Goal: Task Accomplishment & Management: Manage account settings

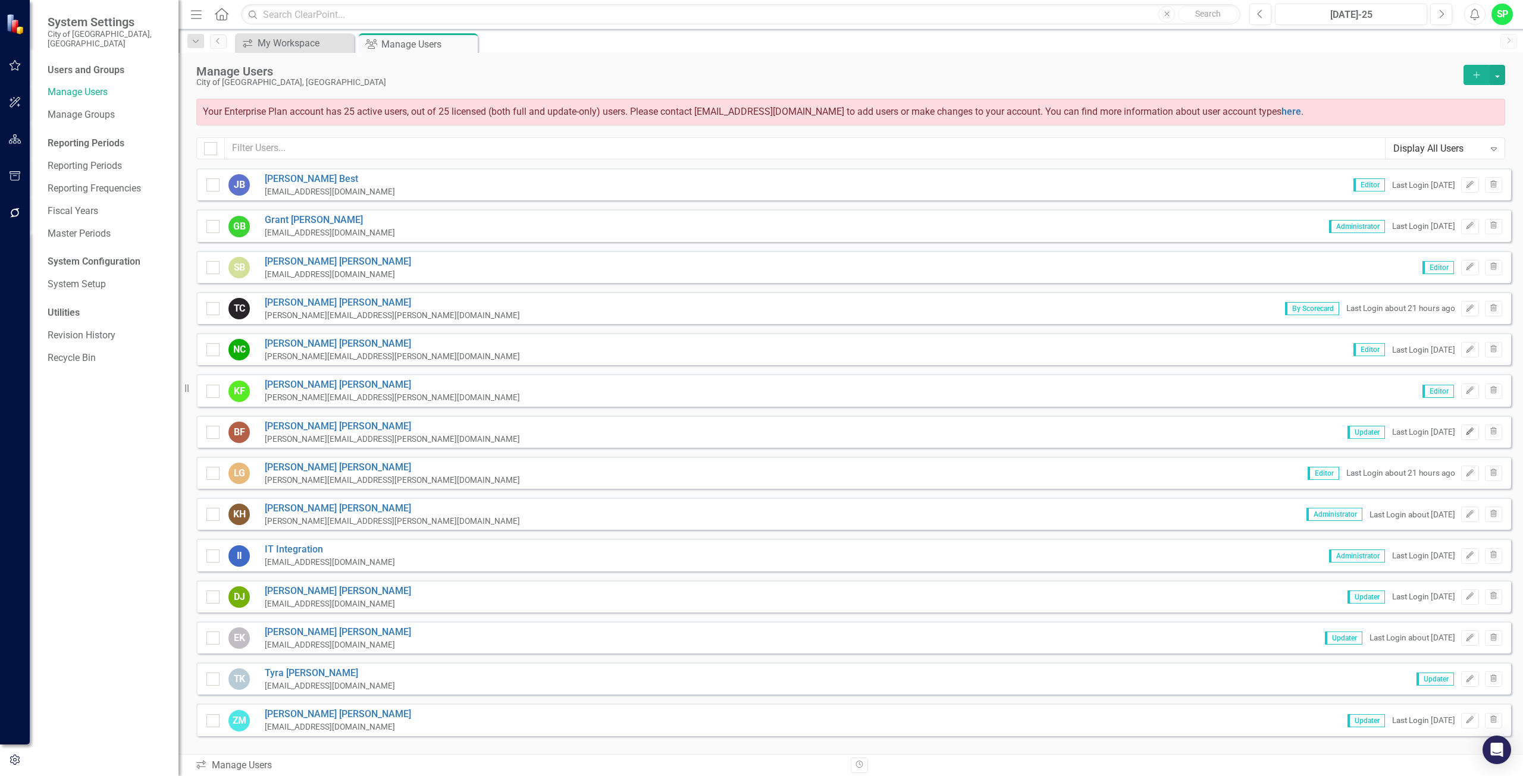
click at [1466, 434] on icon "button" at bounding box center [1469, 431] width 7 height 7
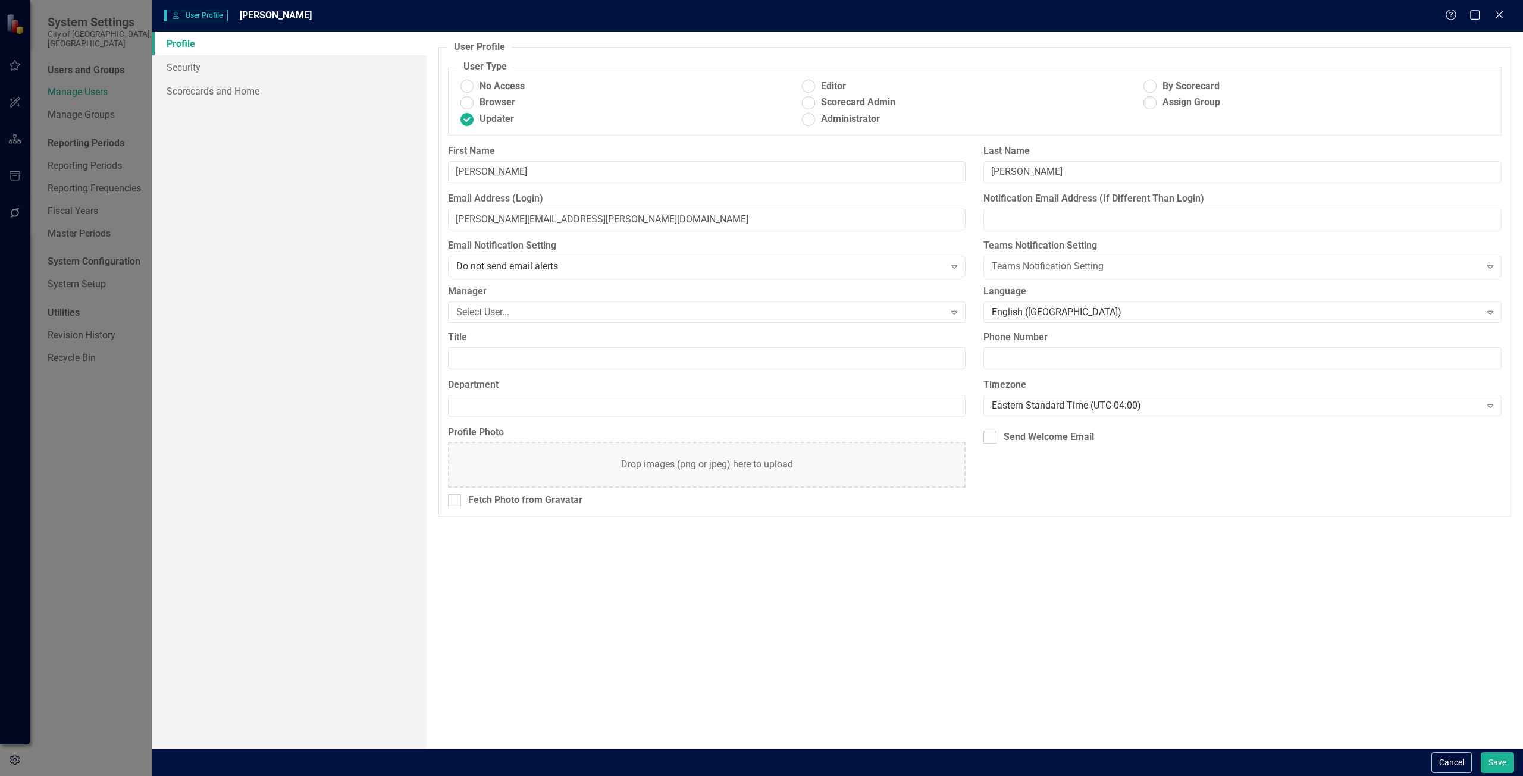
click at [82, 611] on div "User User Profile [PERSON_NAME] Help Maximize Close Profile Security Scorecards…" at bounding box center [761, 388] width 1523 height 776
click at [1503, 15] on icon "Close" at bounding box center [1498, 14] width 15 height 11
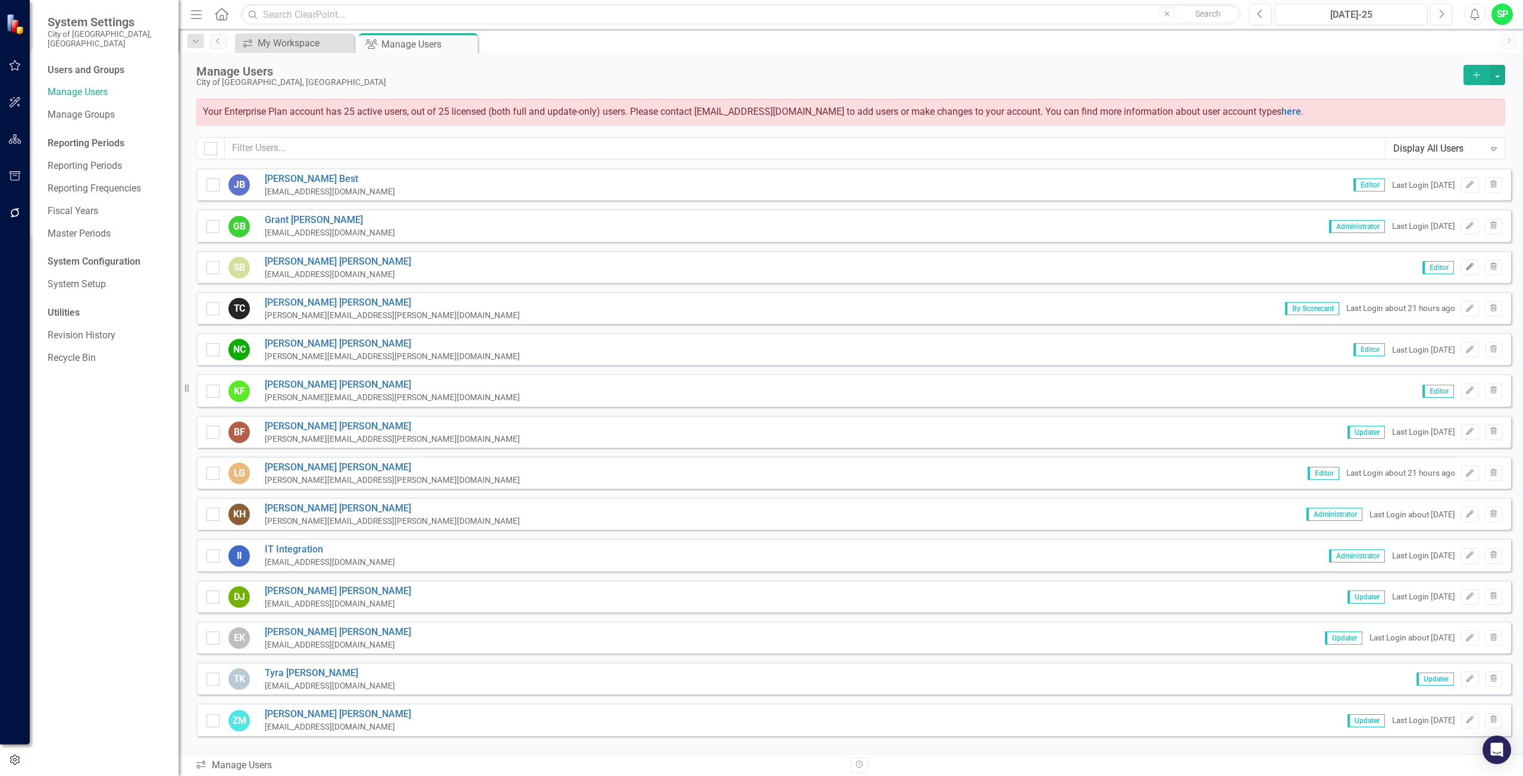
click at [1465, 267] on icon "Edit" at bounding box center [1469, 267] width 9 height 7
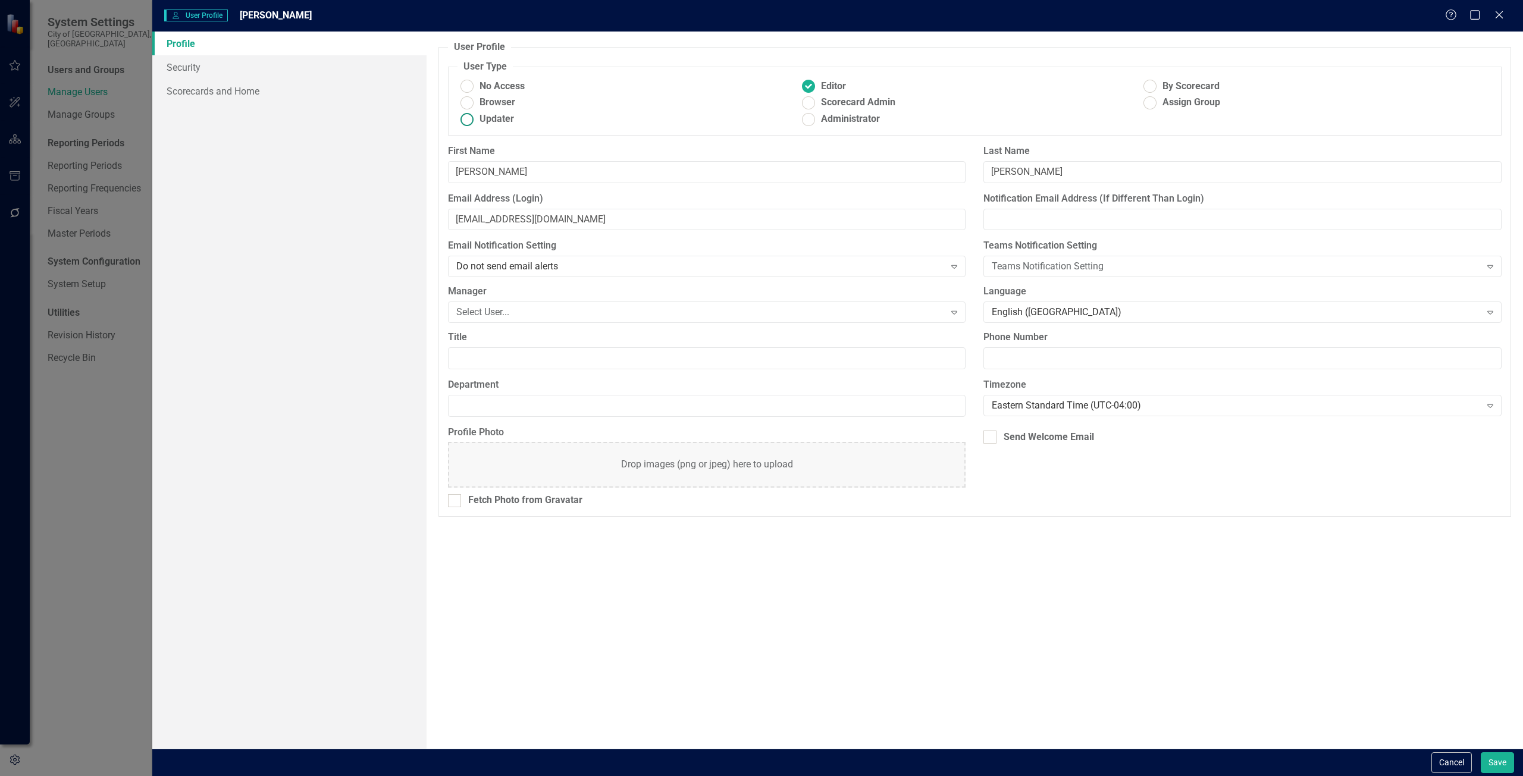
click at [469, 122] on ins at bounding box center [466, 119] width 18 height 18
click at [469, 122] on input "Updater" at bounding box center [466, 119] width 18 height 18
radio input "true"
click at [1488, 756] on button "Save" at bounding box center [1497, 763] width 33 height 21
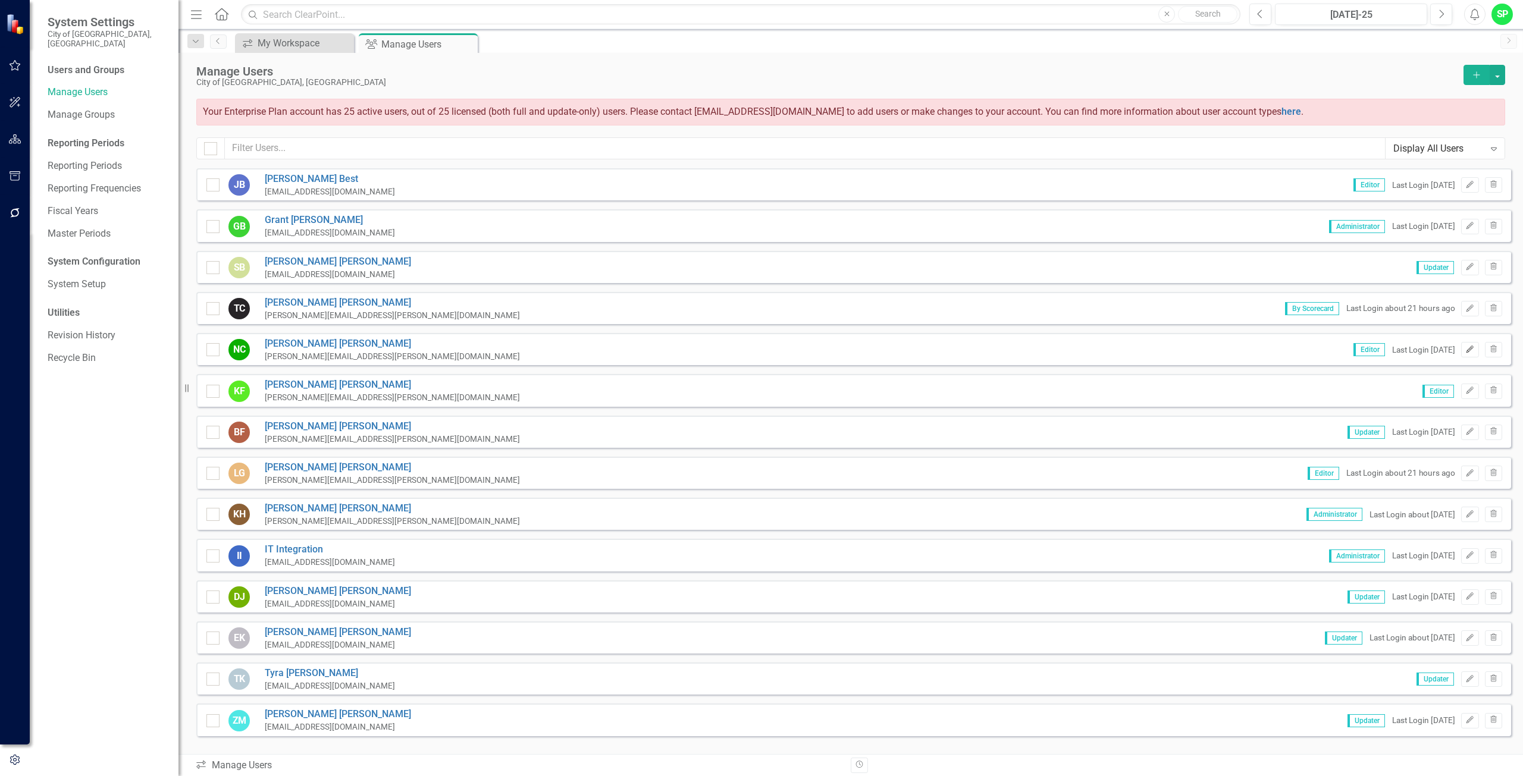
click at [1461, 351] on button "Edit" at bounding box center [1469, 349] width 17 height 15
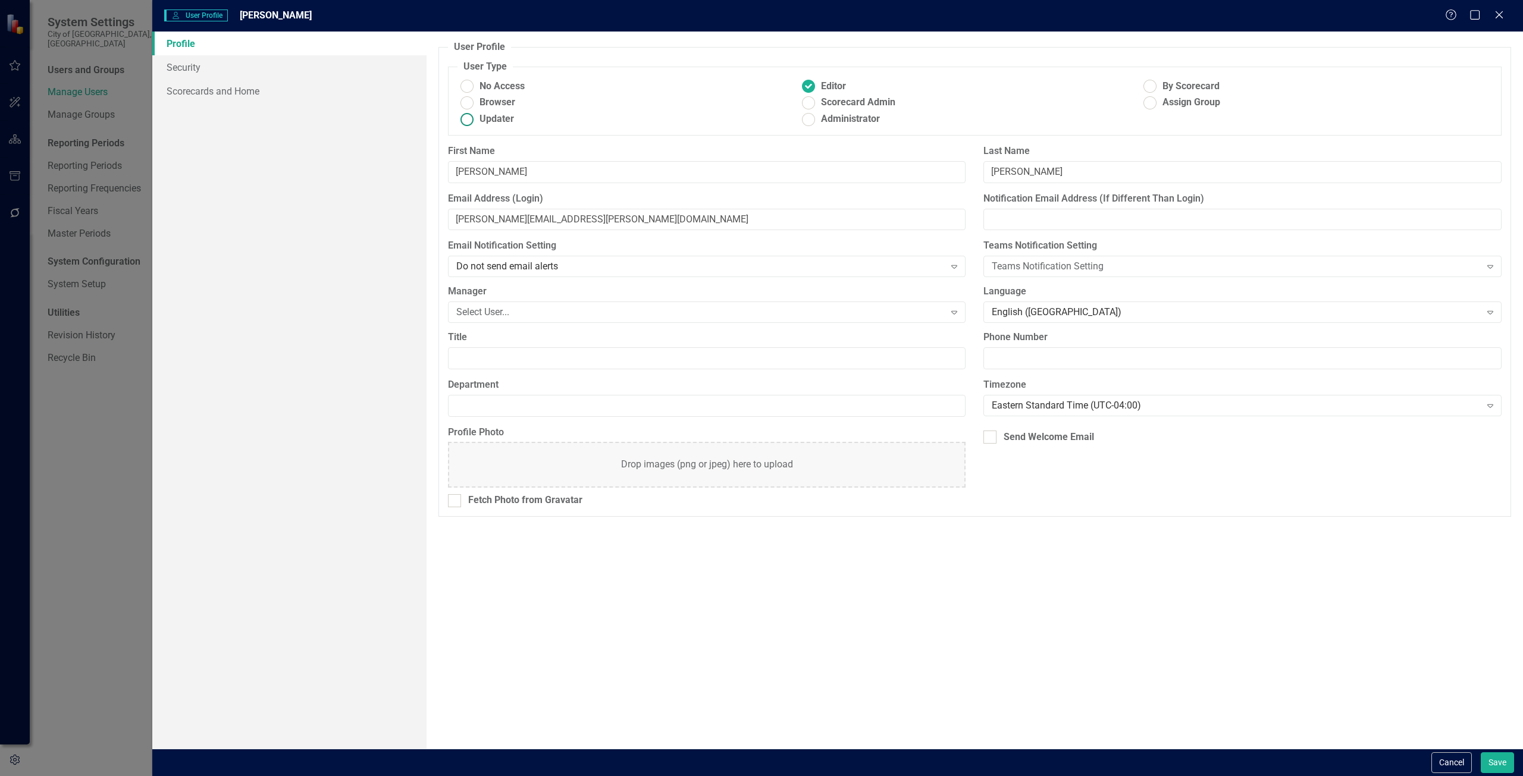
click at [472, 118] on ins at bounding box center [466, 119] width 18 height 18
click at [472, 118] on input "Updater" at bounding box center [466, 119] width 18 height 18
radio input "true"
click at [1491, 758] on button "Save" at bounding box center [1497, 763] width 33 height 21
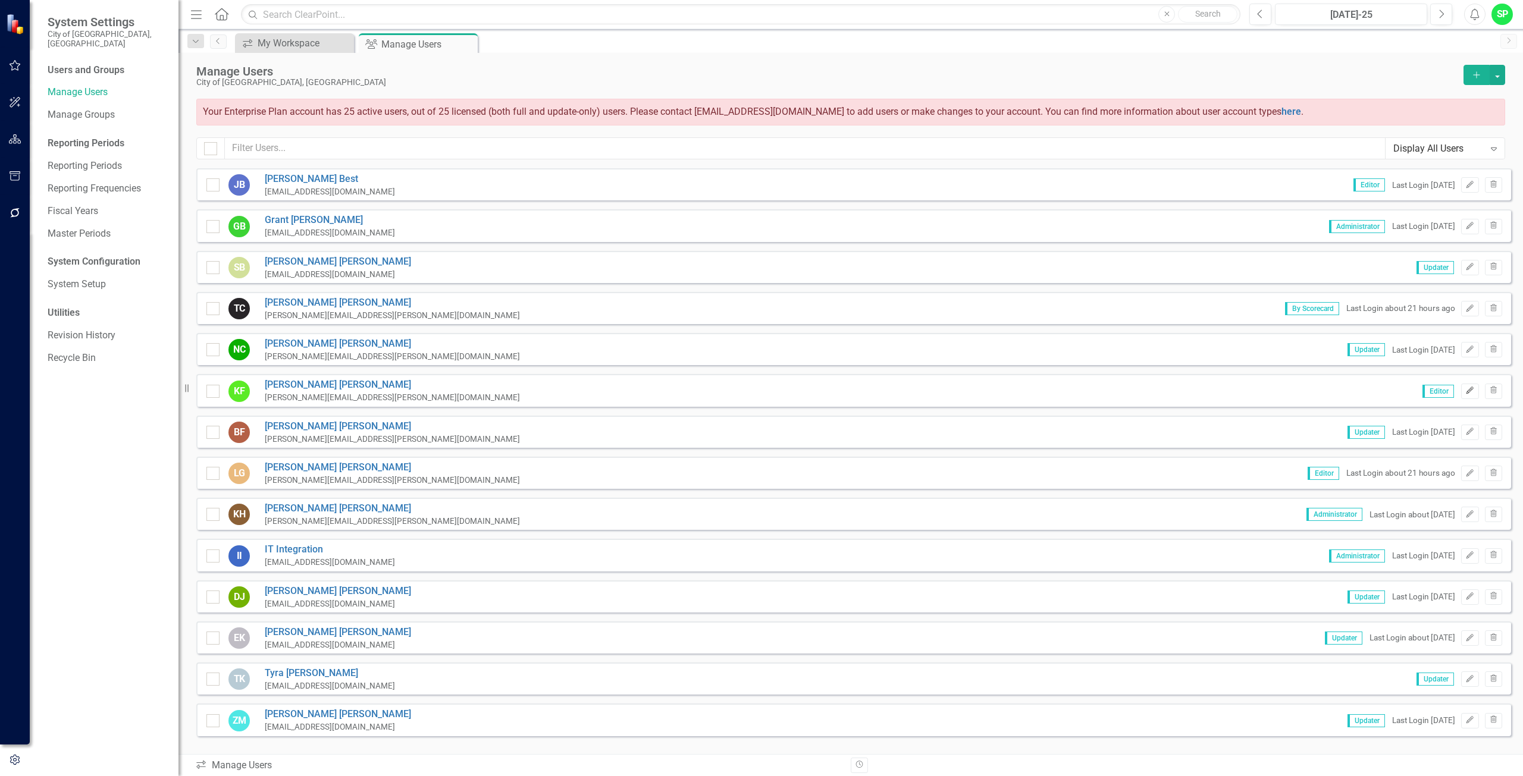
click at [1465, 391] on icon "Edit" at bounding box center [1469, 390] width 9 height 7
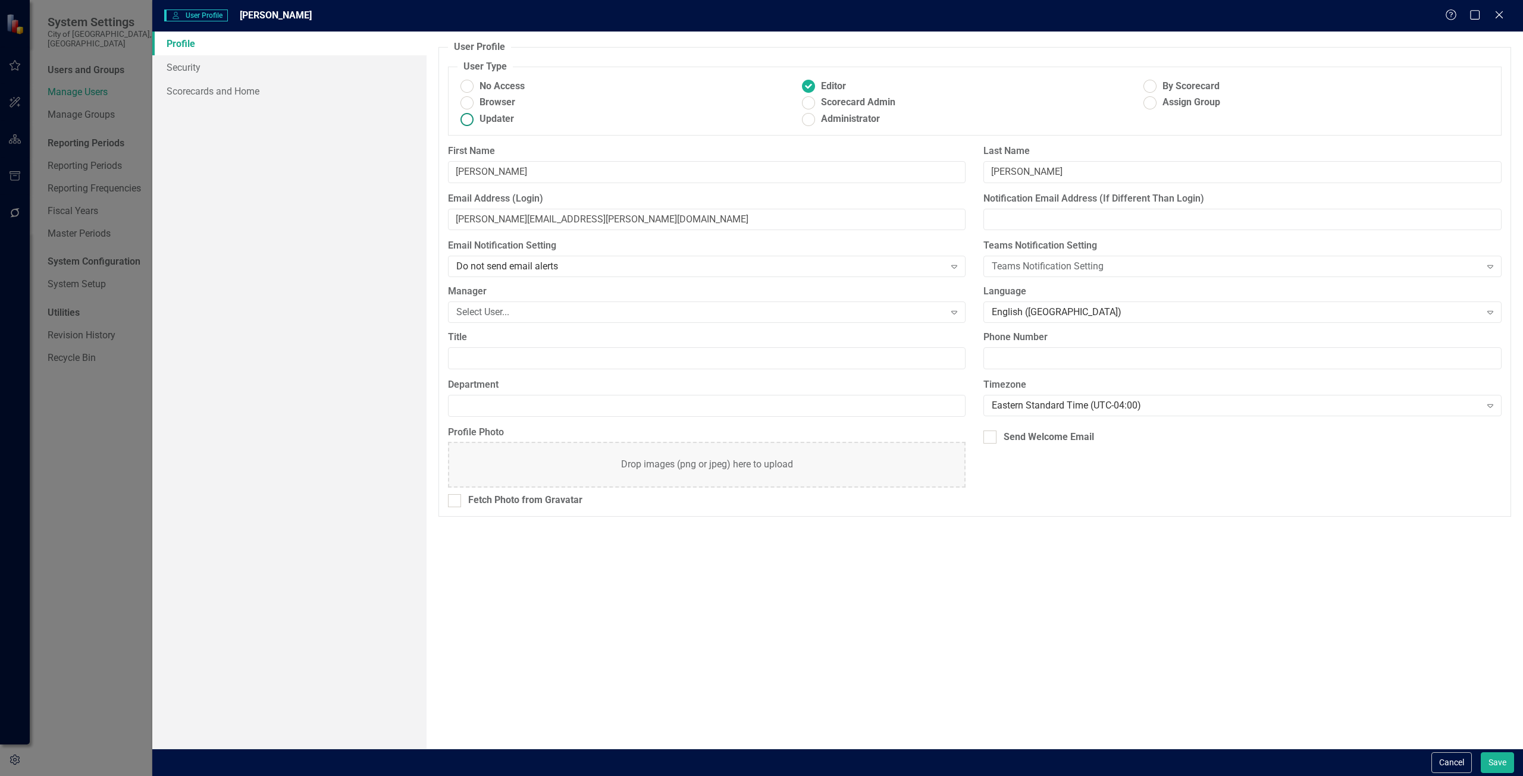
click at [470, 118] on ins at bounding box center [466, 119] width 18 height 18
click at [470, 118] on input "Updater" at bounding box center [466, 119] width 18 height 18
radio input "true"
click at [1497, 762] on button "Save" at bounding box center [1497, 763] width 33 height 21
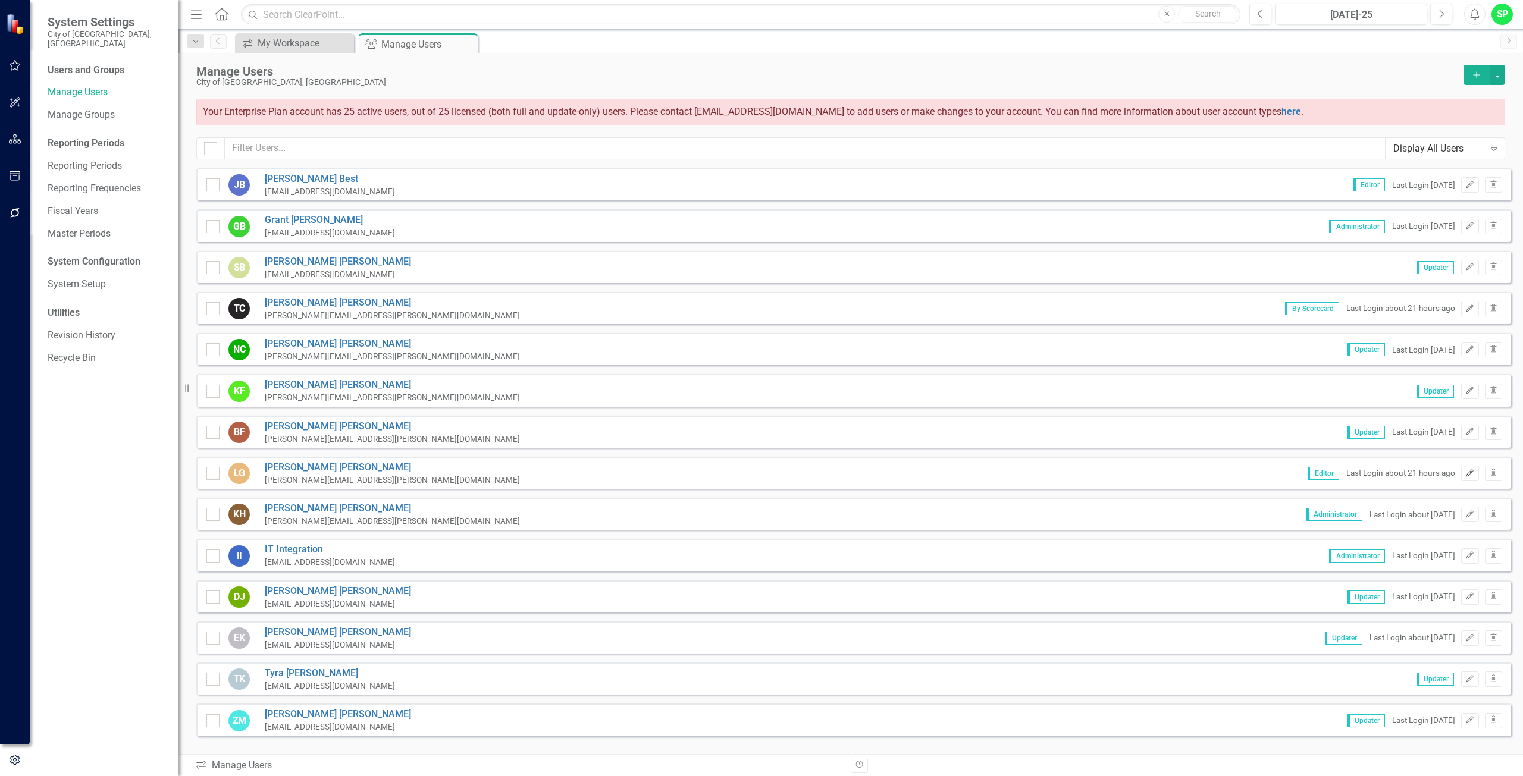
click at [1465, 476] on icon "Edit" at bounding box center [1469, 473] width 9 height 7
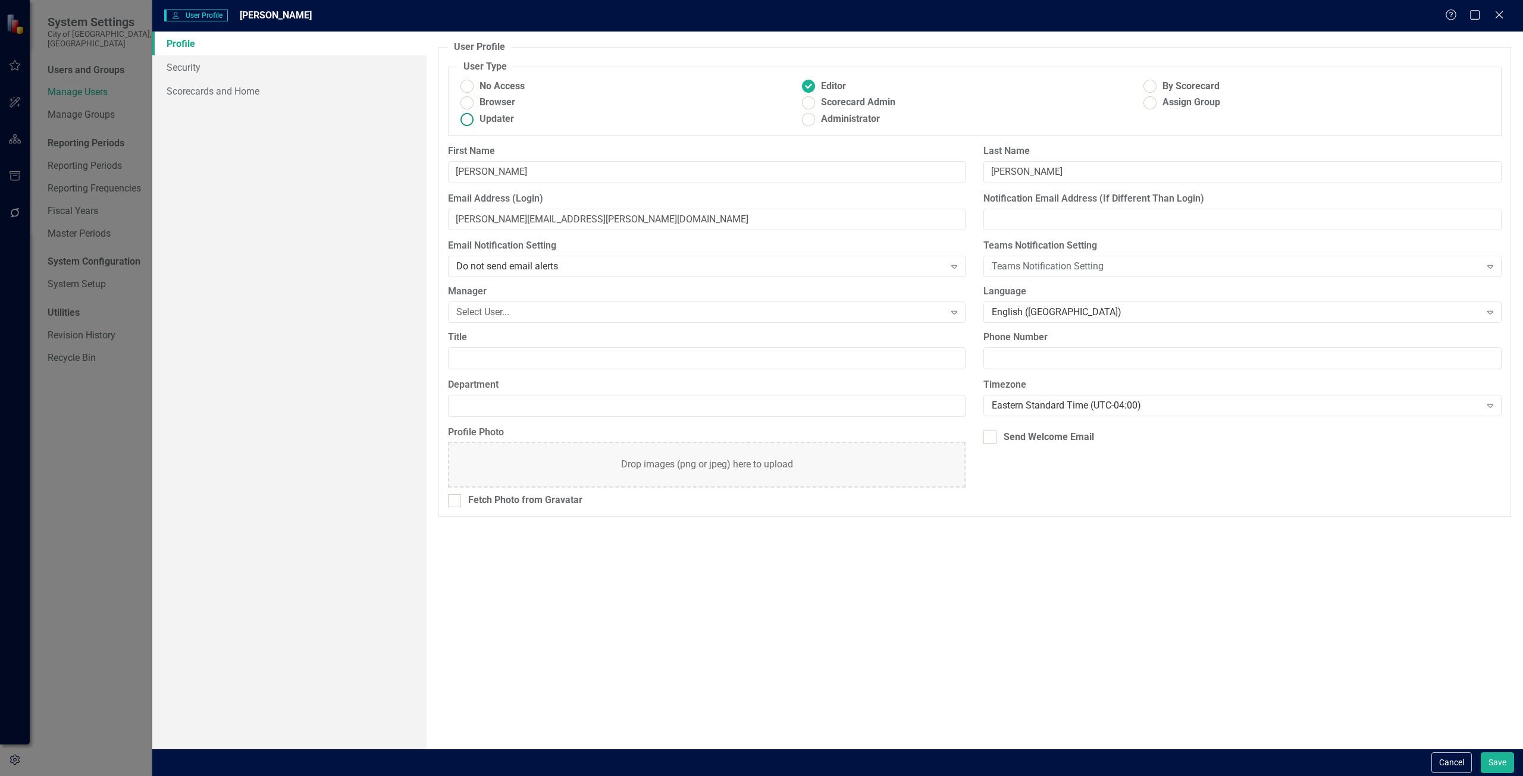
click at [469, 120] on ins at bounding box center [466, 119] width 18 height 18
click at [469, 120] on input "Updater" at bounding box center [466, 119] width 18 height 18
radio input "true"
click at [1502, 760] on button "Save" at bounding box center [1497, 763] width 33 height 21
